Goal: Task Accomplishment & Management: Use online tool/utility

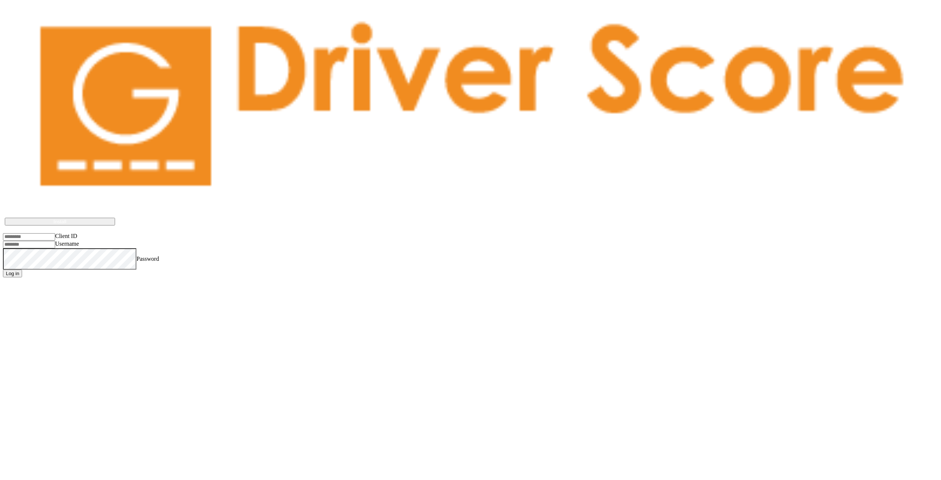
type input "*******"
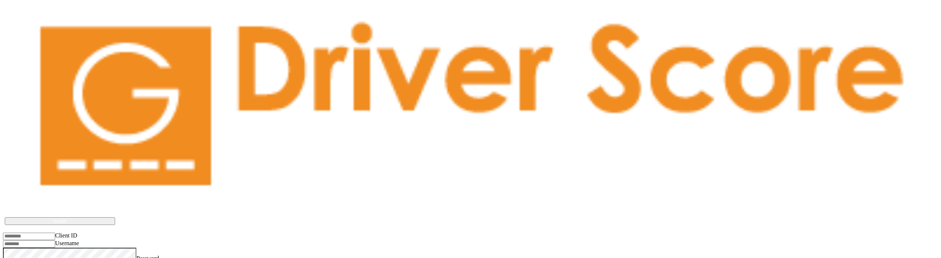
type input "*******"
drag, startPoint x: 889, startPoint y: 0, endPoint x: 362, endPoint y: 115, distance: 539.0
click at [362, 115] on body "Driver Score works best if installed on the device Install Client ID Username P…" at bounding box center [470, 146] width 935 height 262
